Goal: Transaction & Acquisition: Download file/media

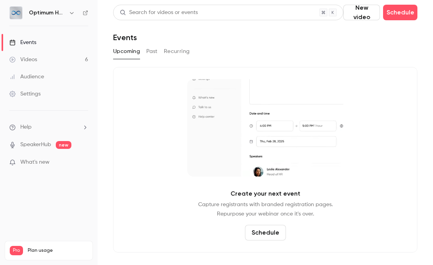
click at [70, 58] on link "Videos 6" at bounding box center [49, 59] width 98 height 17
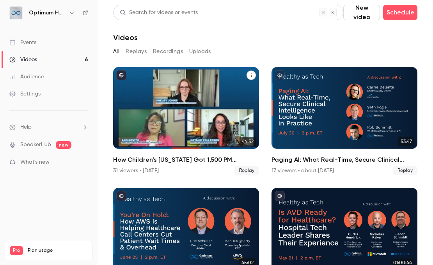
click at [162, 160] on h2 "How Children’s [US_STATE] Got 1,500 PM Schedules Back on Track With ServiceNow" at bounding box center [186, 159] width 146 height 9
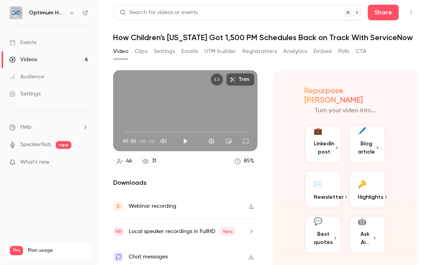
click at [258, 50] on button "Registrations" at bounding box center [259, 51] width 35 height 12
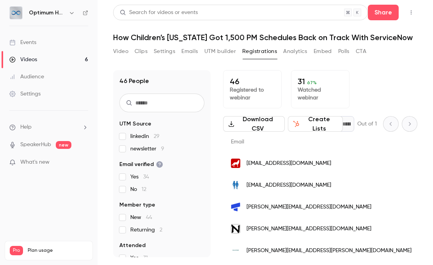
click at [258, 125] on button "Download CSV" at bounding box center [254, 124] width 62 height 16
